Goal: Transaction & Acquisition: Purchase product/service

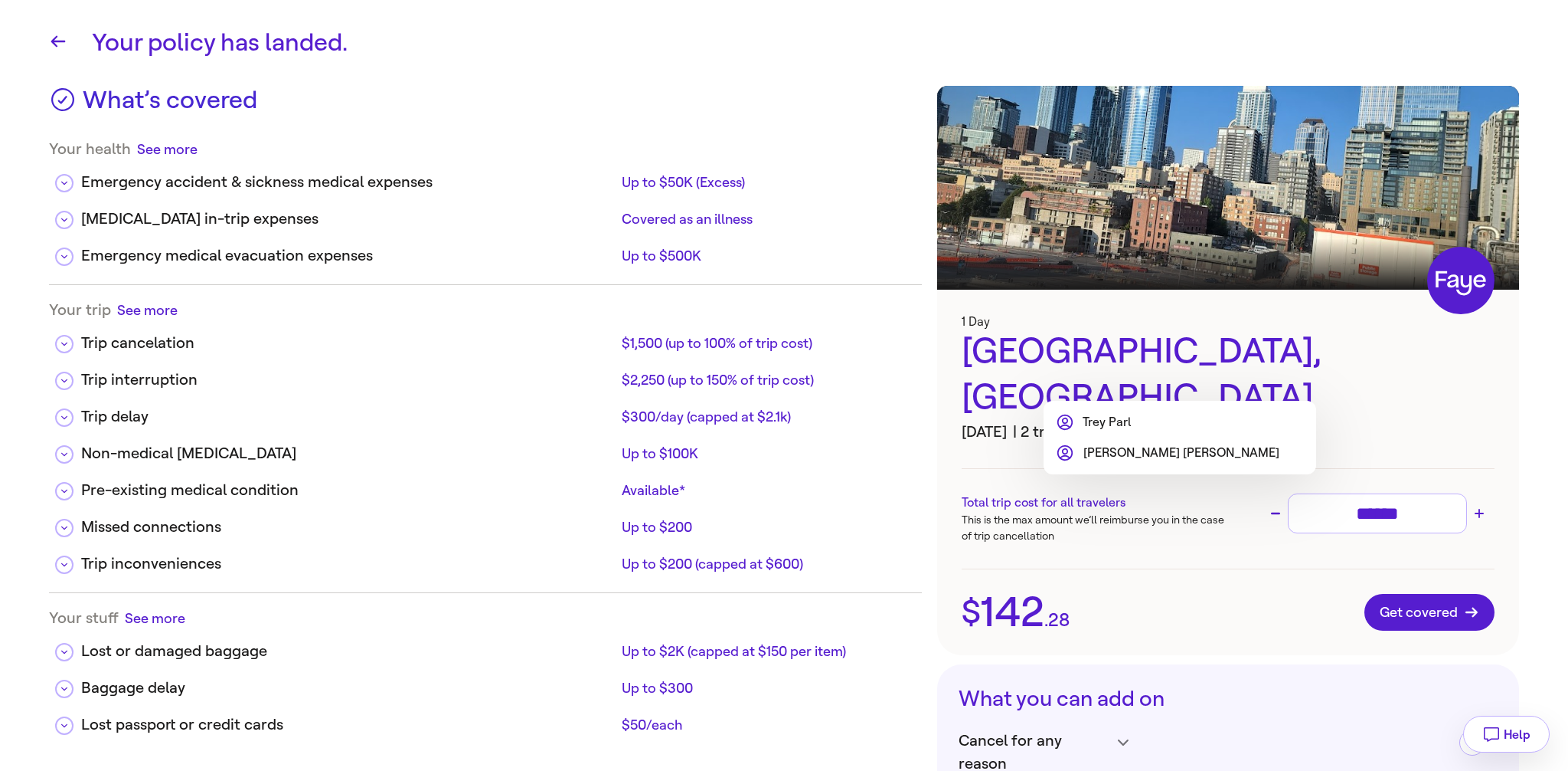
click at [1142, 385] on div at bounding box center [784, 385] width 1568 height 771
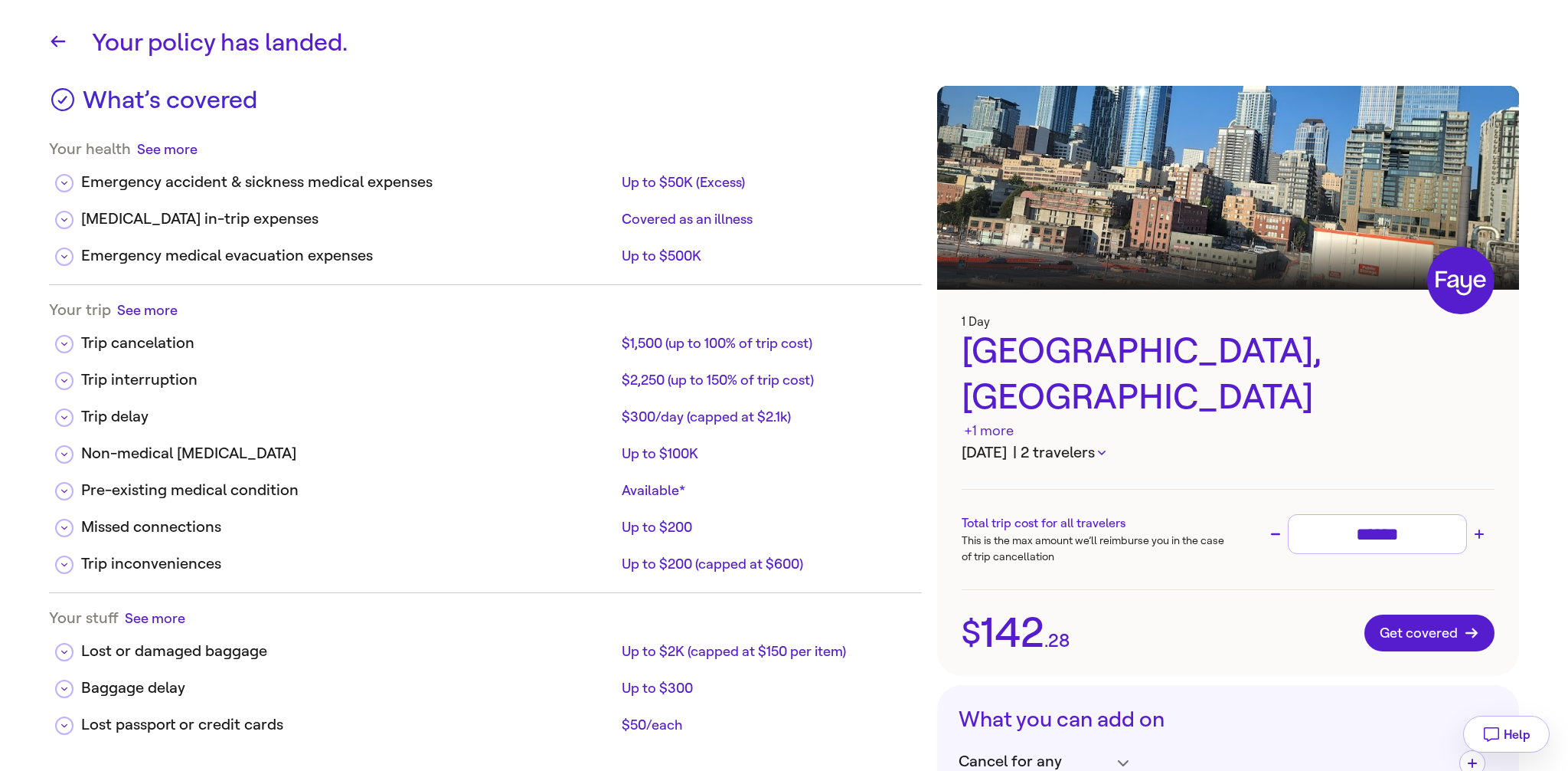
click at [1013, 421] on div "+1 more" at bounding box center [988, 430] width 50 height 20
click at [1106, 441] on button "| 2 travelers" at bounding box center [1060, 453] width 92 height 23
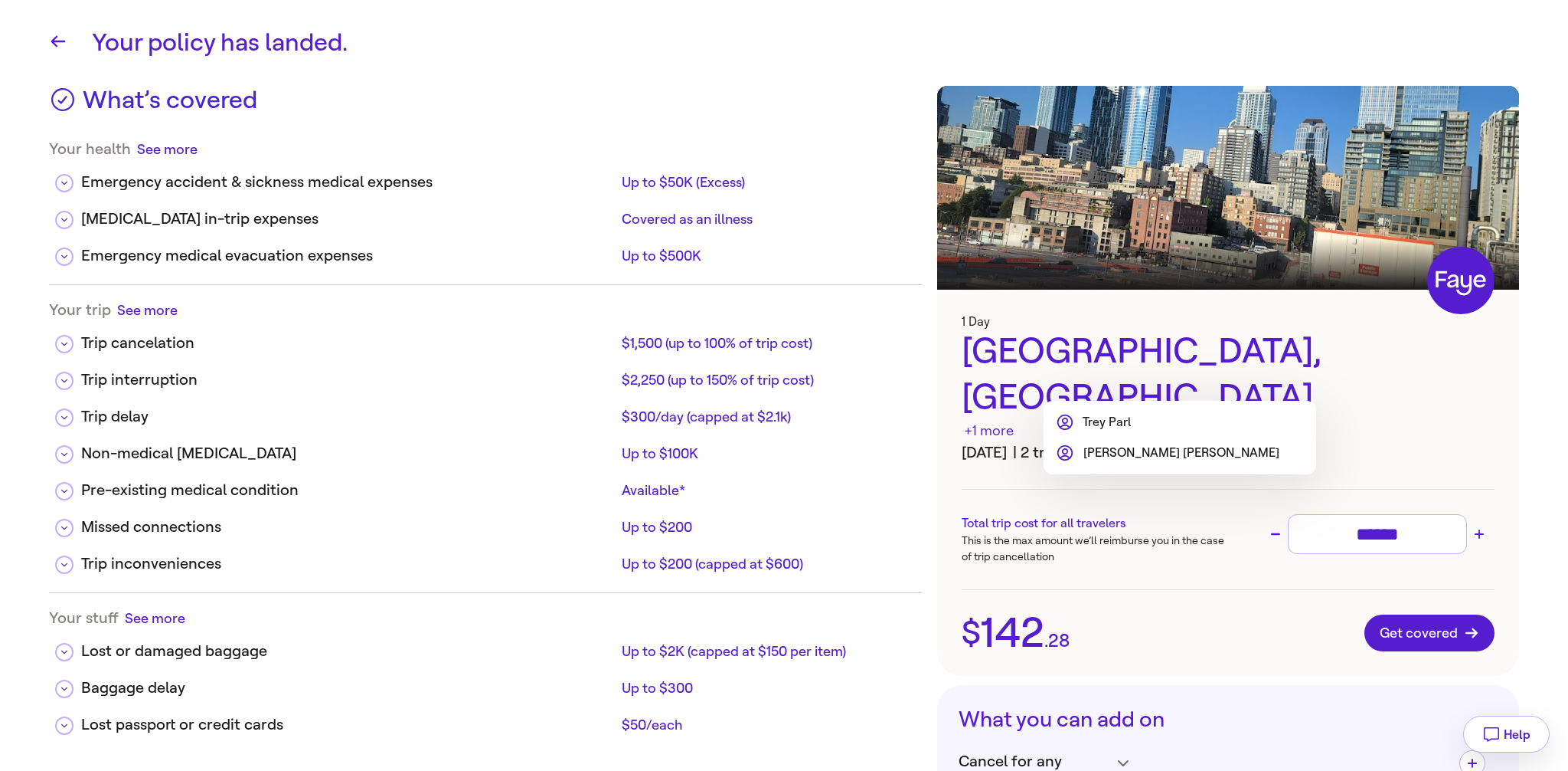
click at [1139, 384] on div at bounding box center [784, 385] width 1568 height 771
